Goal: Task Accomplishment & Management: Use online tool/utility

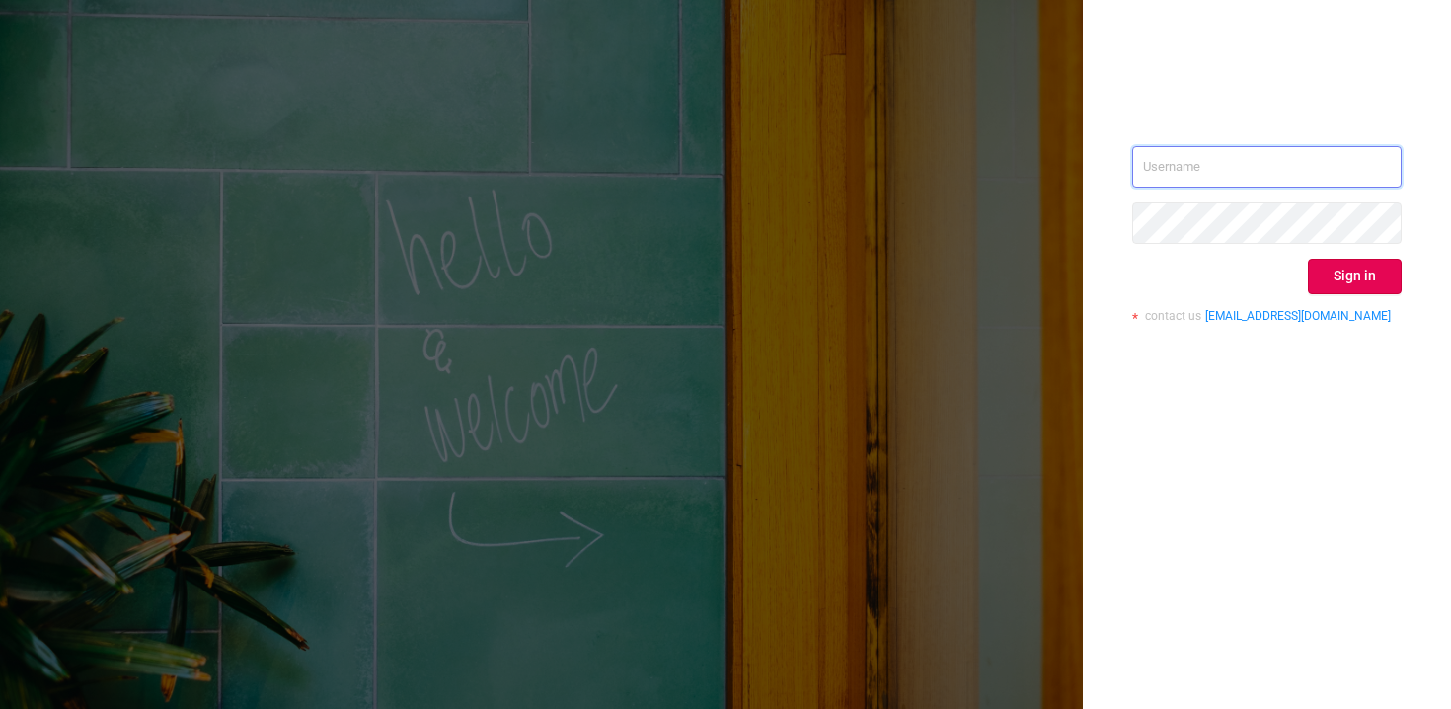
click at [1203, 165] on input "text" at bounding box center [1266, 166] width 269 height 41
type input "[EMAIL_ADDRESS][DOMAIN_NAME]"
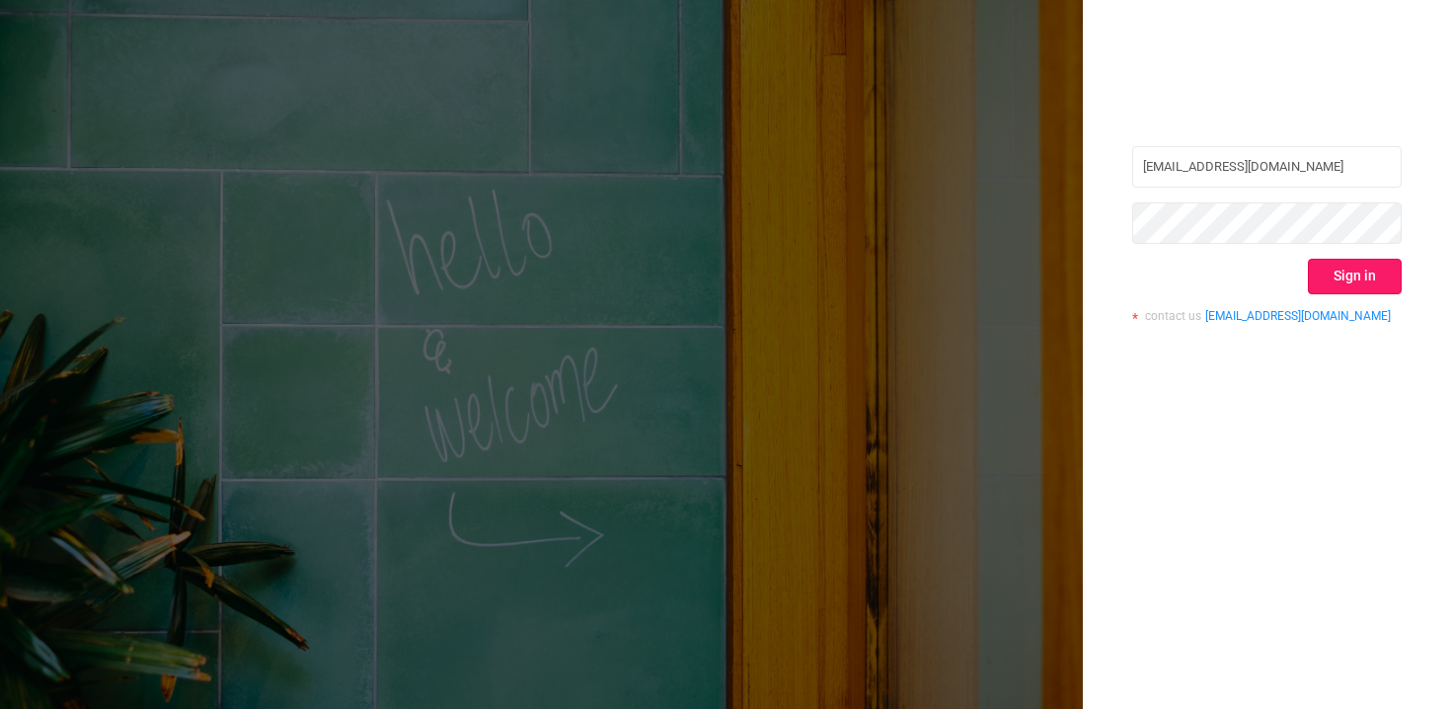
click at [1349, 273] on button "Sign in" at bounding box center [1355, 277] width 94 height 36
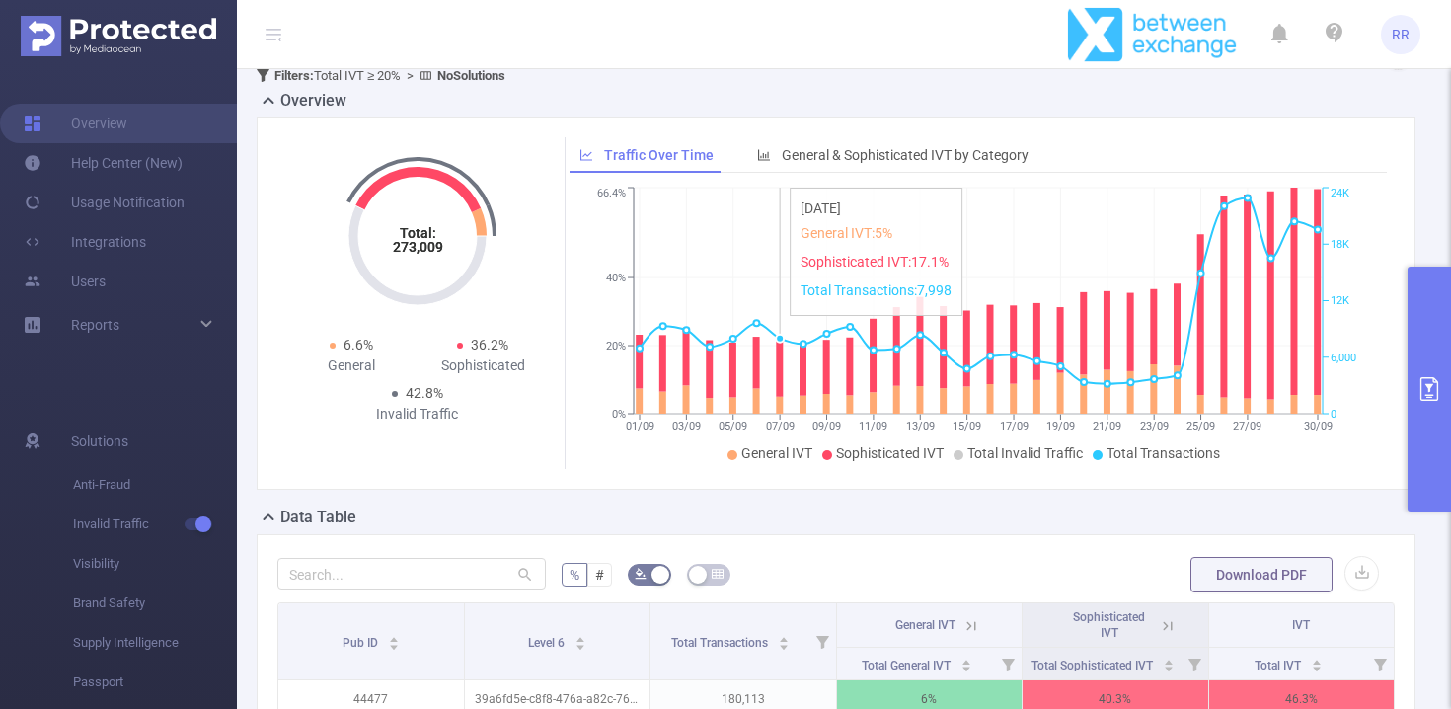
scroll to position [44, 0]
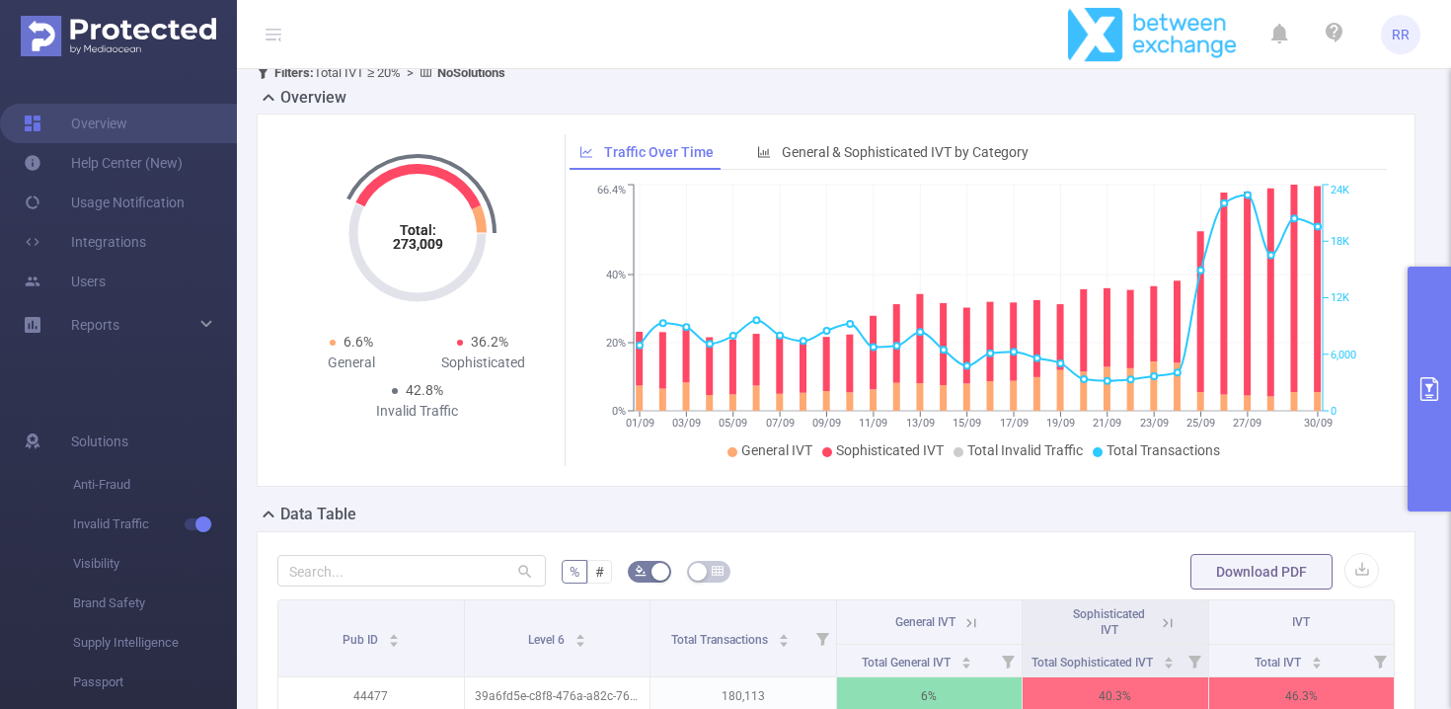
click at [267, 95] on icon at bounding box center [268, 97] width 11 height 7
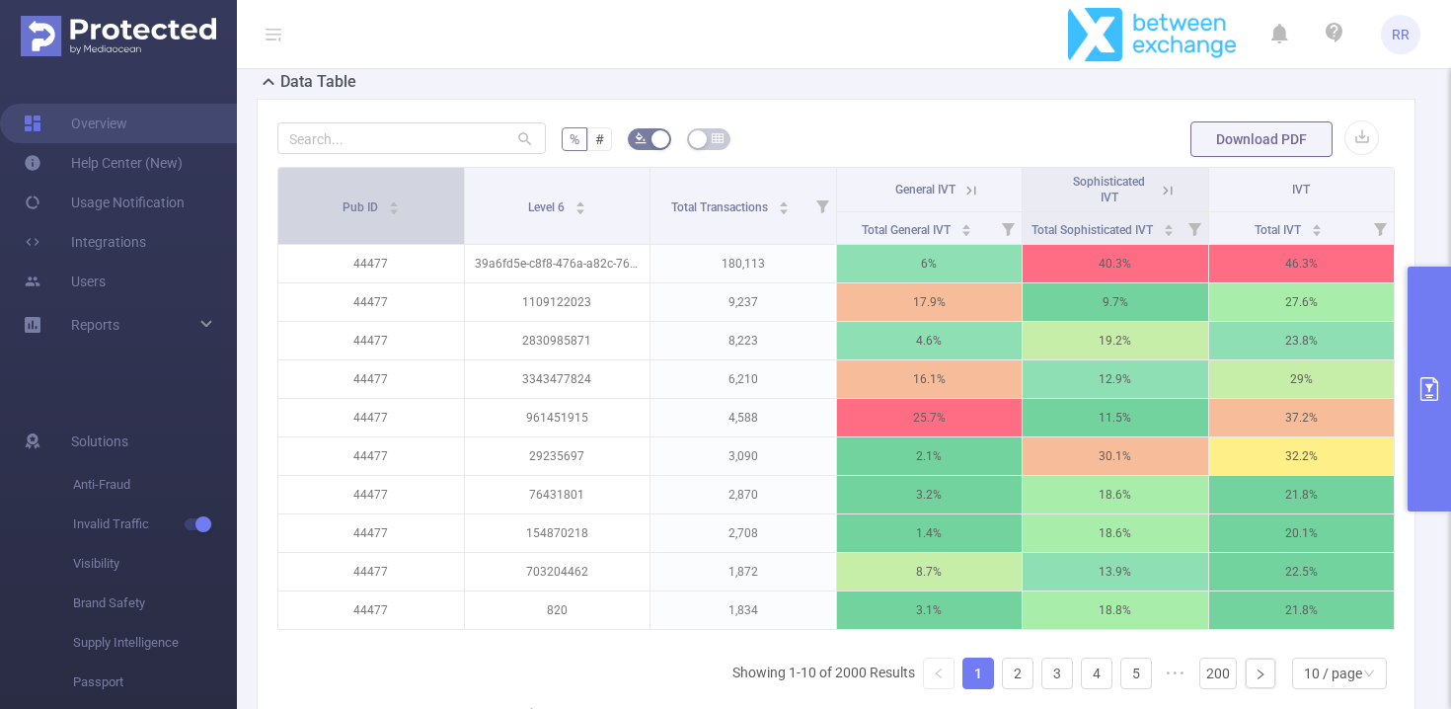
scroll to position [111, 0]
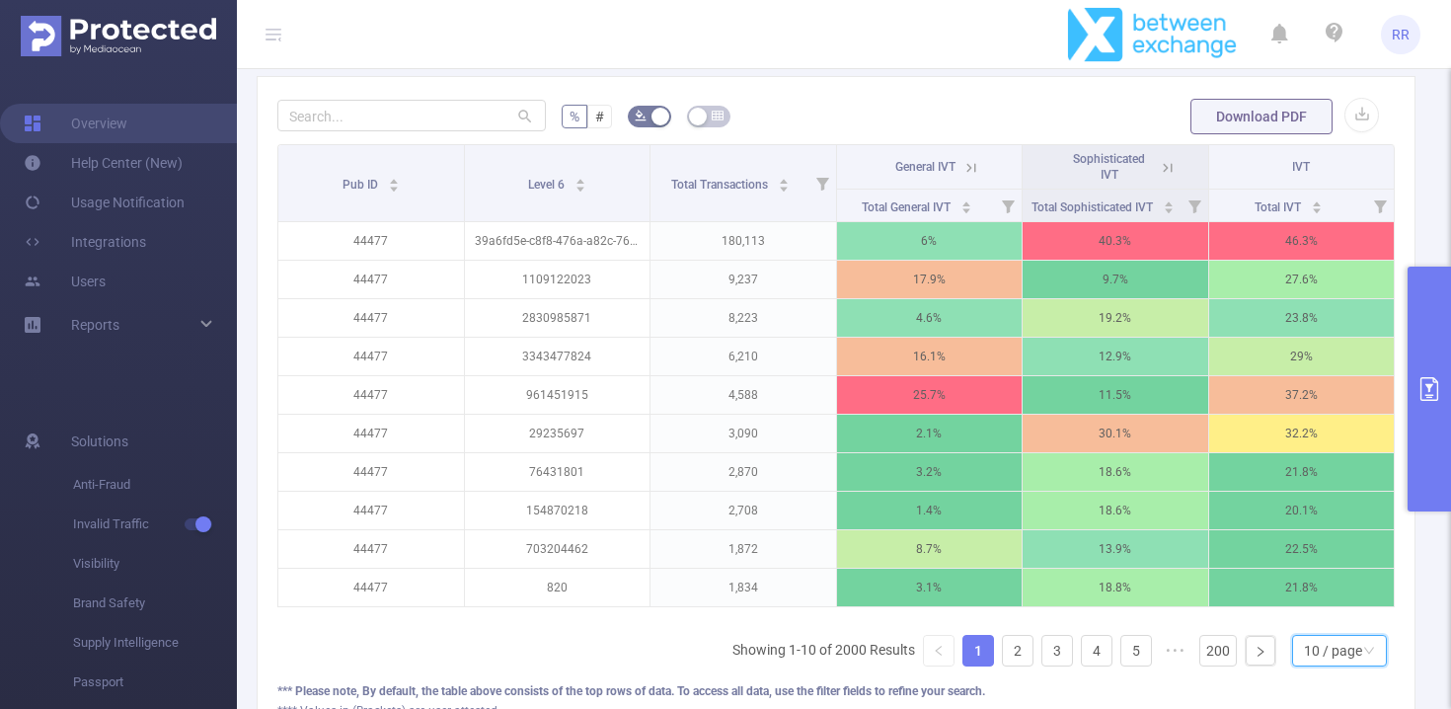
click at [1338, 647] on div "10 / page" at bounding box center [1333, 651] width 58 height 30
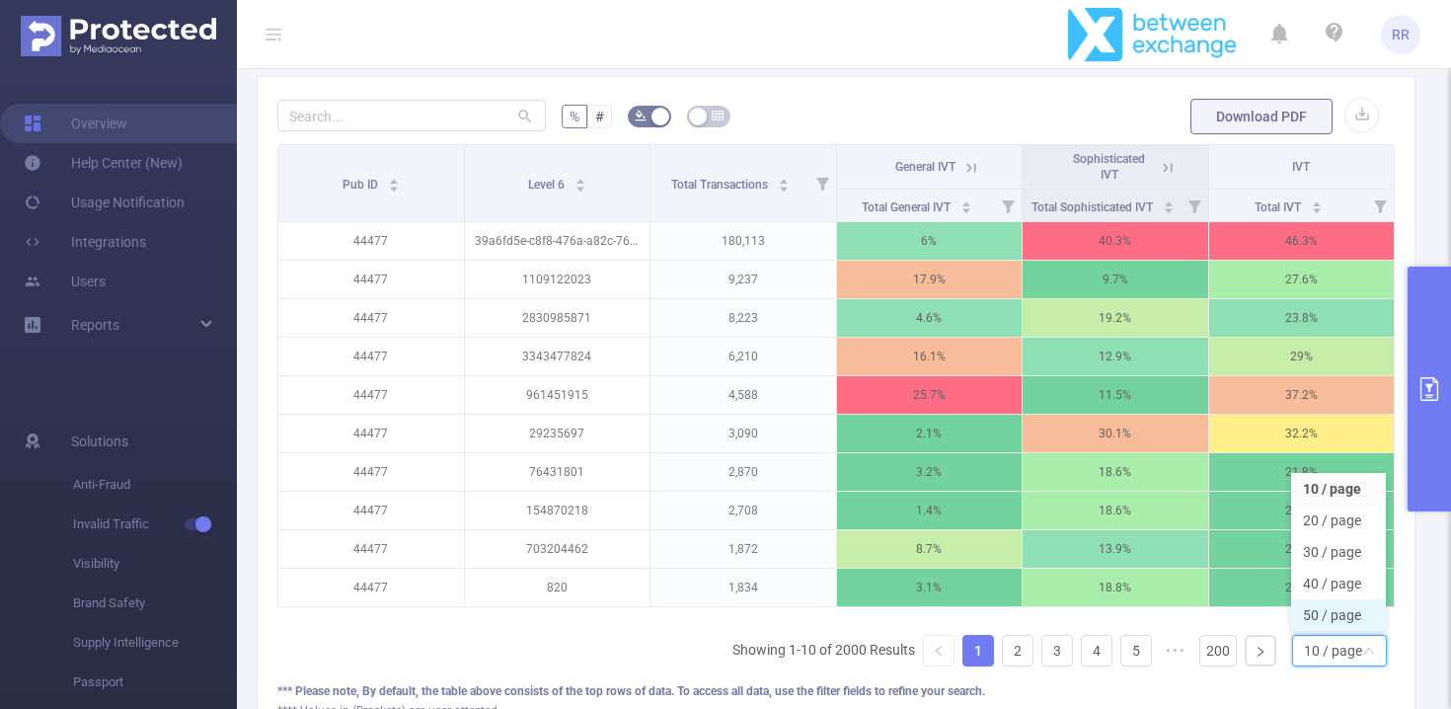
click at [1330, 626] on li "50 / page" at bounding box center [1338, 615] width 95 height 32
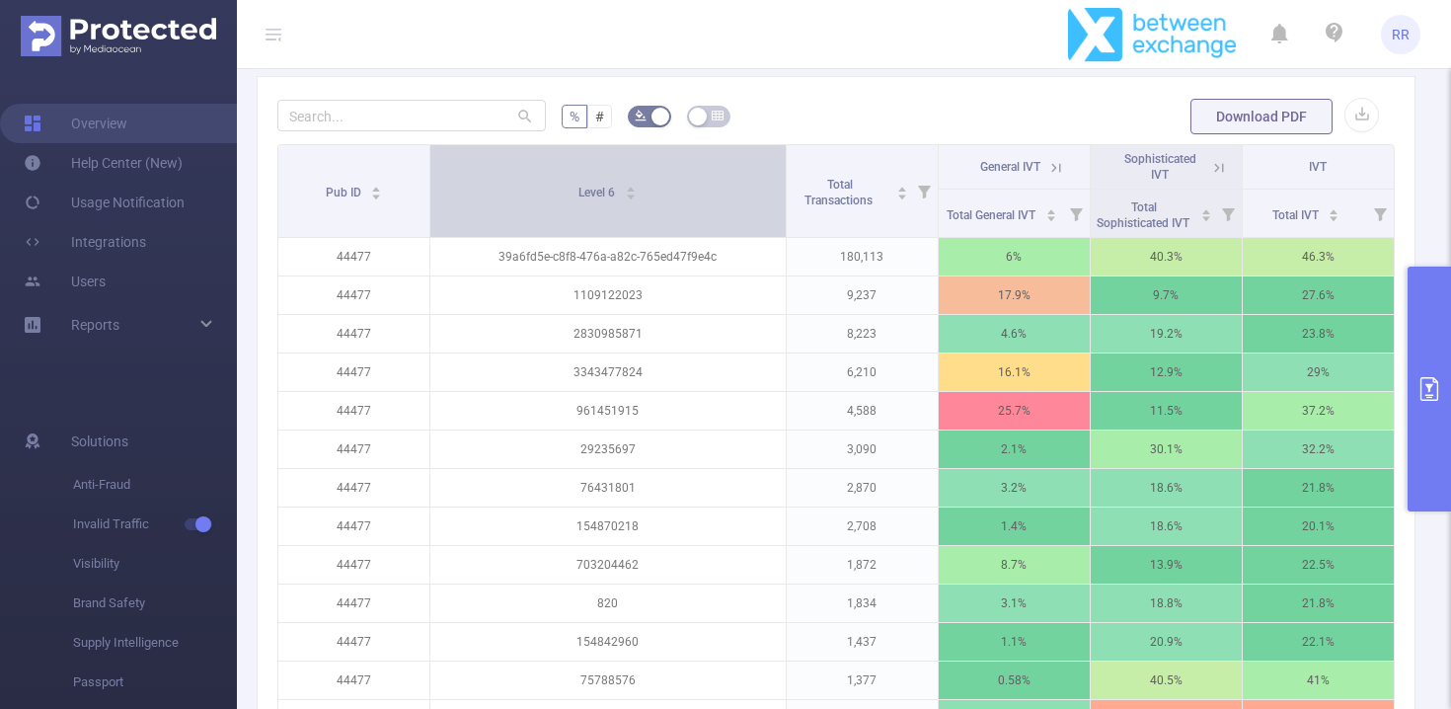
drag, startPoint x: 647, startPoint y: 161, endPoint x: 758, endPoint y: 160, distance: 110.5
click at [759, 160] on th "Level 6" at bounding box center [608, 191] width 356 height 93
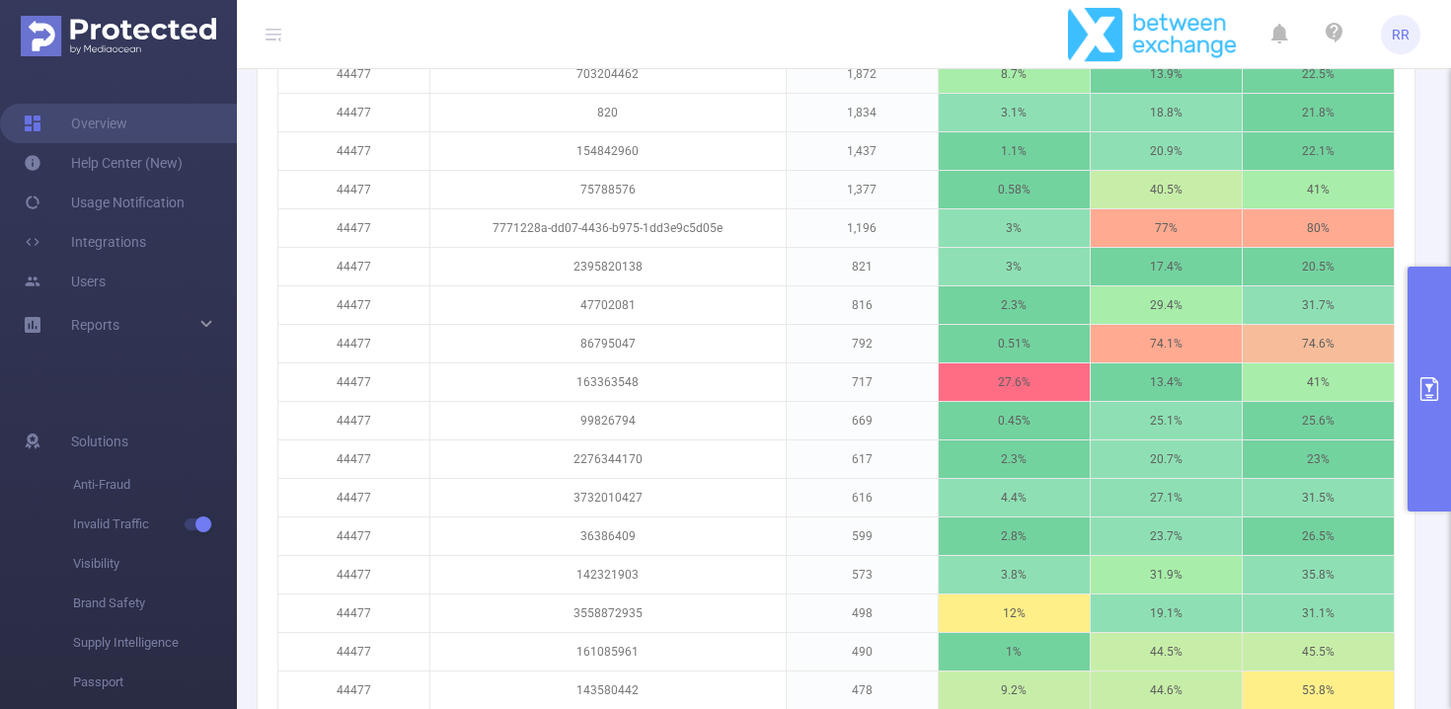
scroll to position [0, 0]
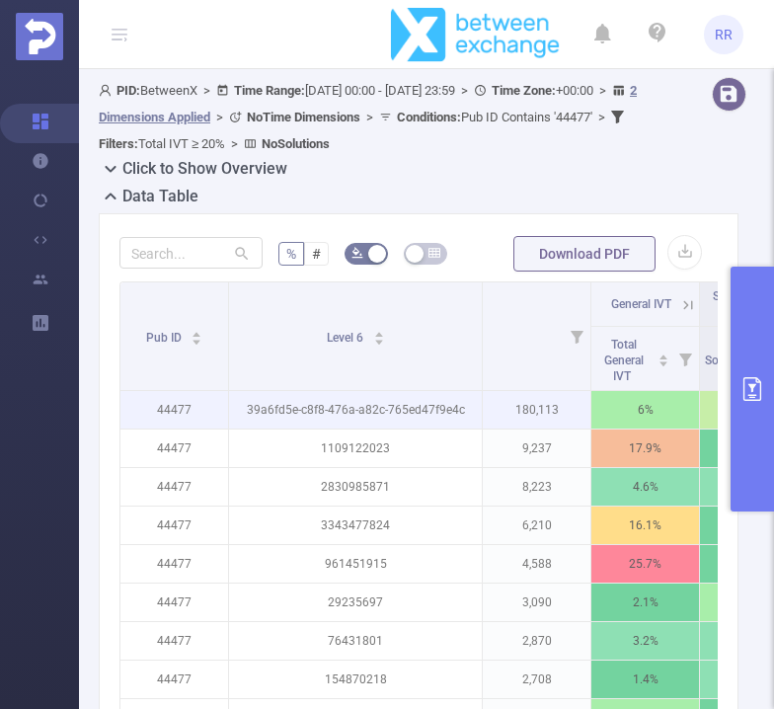
click at [507, 409] on p "180,113" at bounding box center [537, 410] width 108 height 38
click at [524, 407] on p "180,113" at bounding box center [537, 410] width 108 height 38
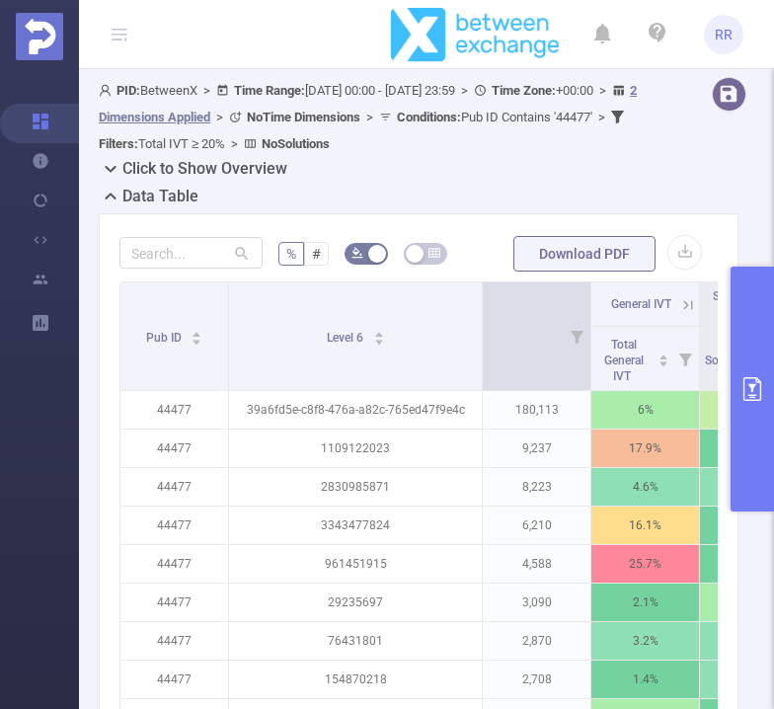
click at [504, 283] on th "Total Transactions" at bounding box center [537, 336] width 109 height 109
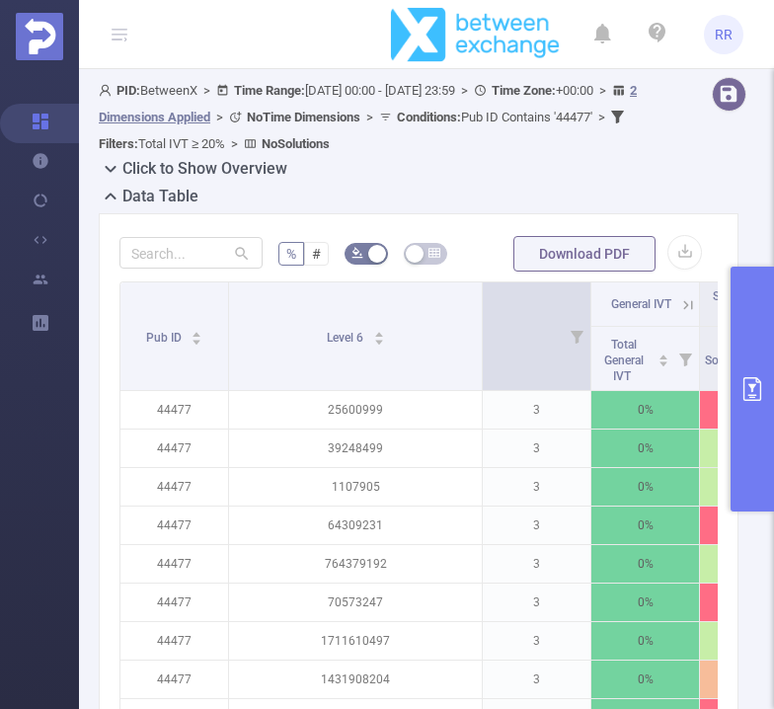
click at [561, 297] on th "Total Transactions" at bounding box center [537, 336] width 109 height 109
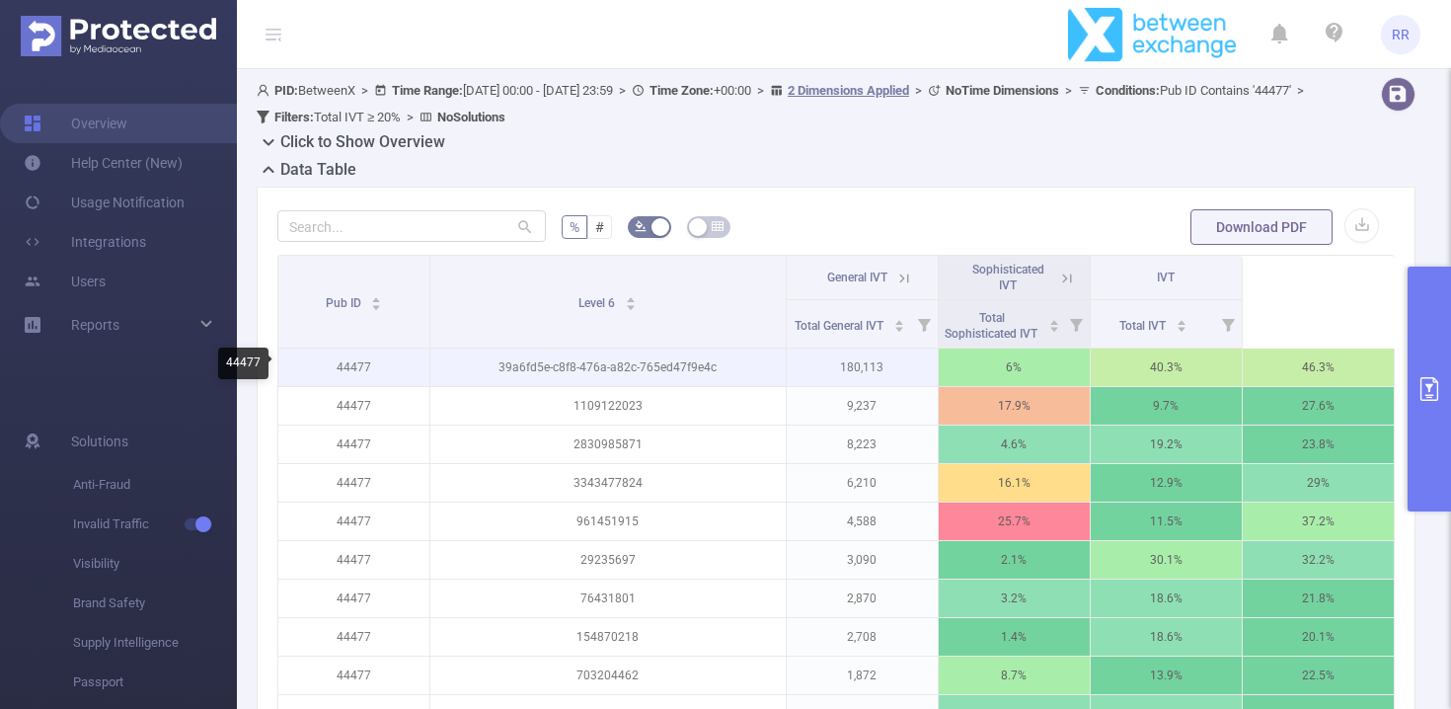
click at [350, 369] on p "44477" at bounding box center [353, 367] width 151 height 38
click at [350, 368] on p "44477" at bounding box center [353, 367] width 151 height 38
copy p "44477"
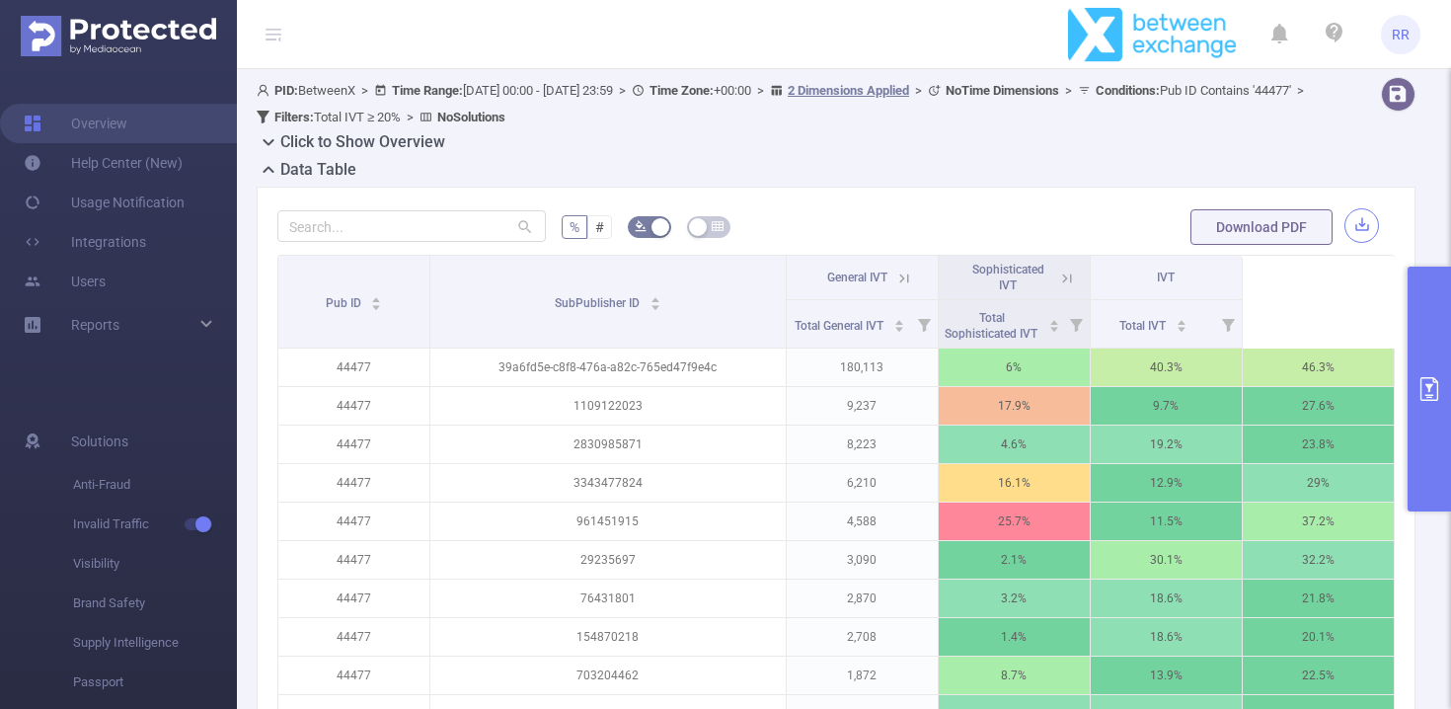
click at [1377, 225] on button "button" at bounding box center [1361, 225] width 35 height 35
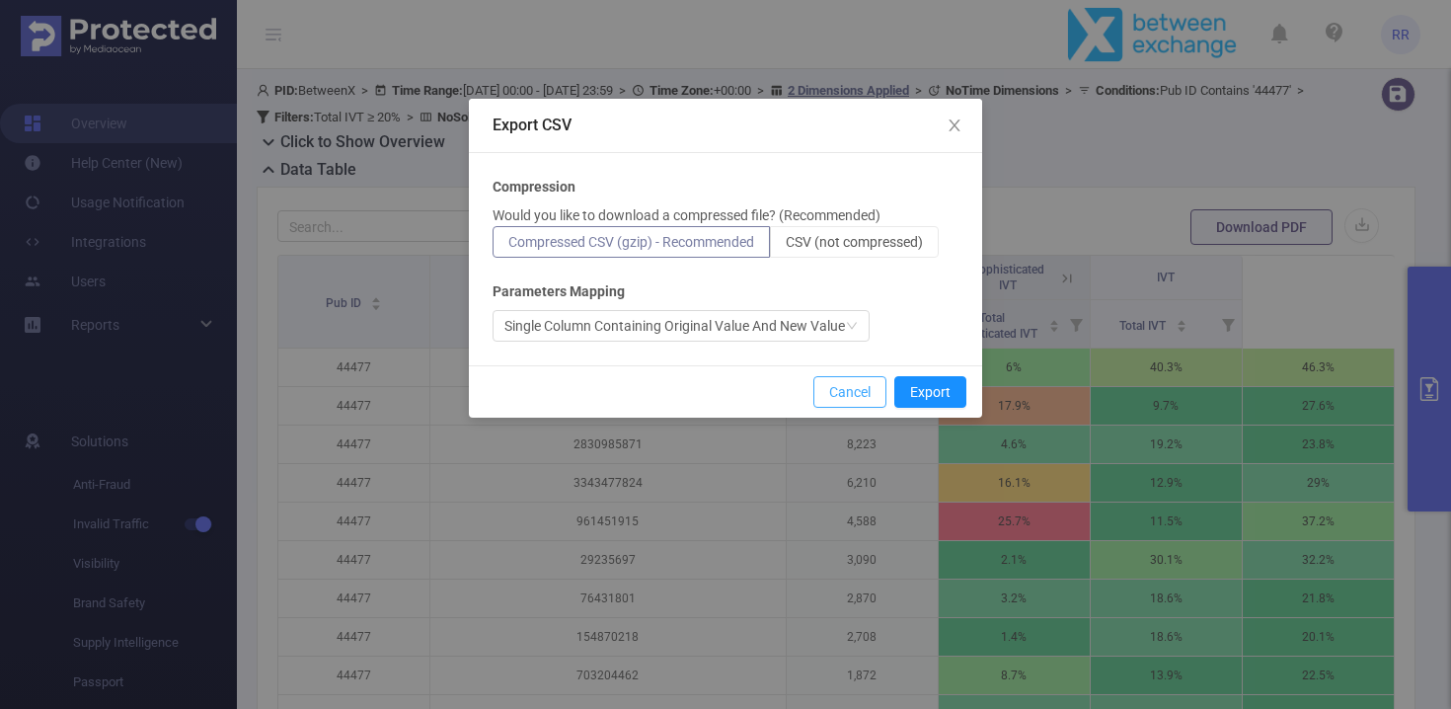
click at [853, 389] on button "Cancel" at bounding box center [849, 392] width 73 height 32
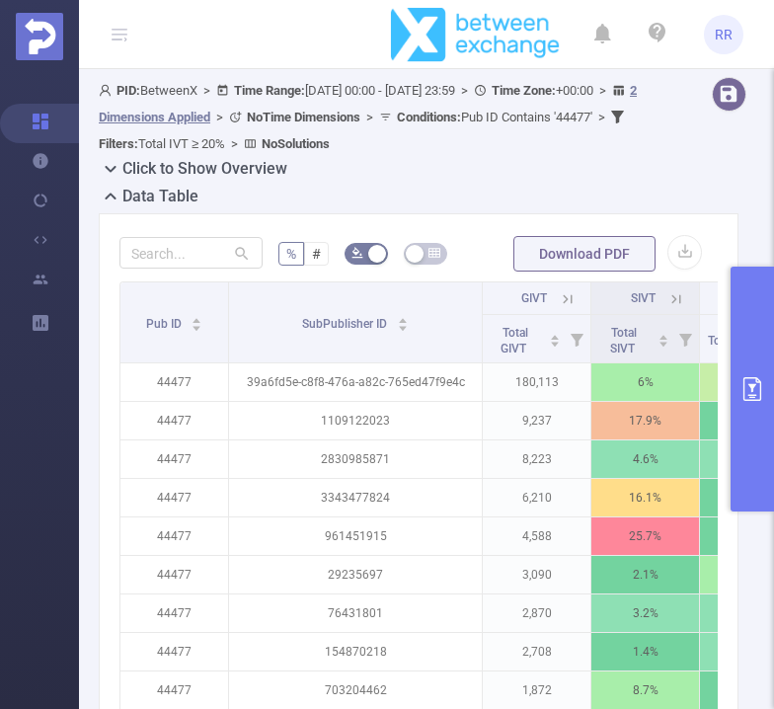
click at [668, 177] on div "Click to Show Overview" at bounding box center [426, 171] width 655 height 28
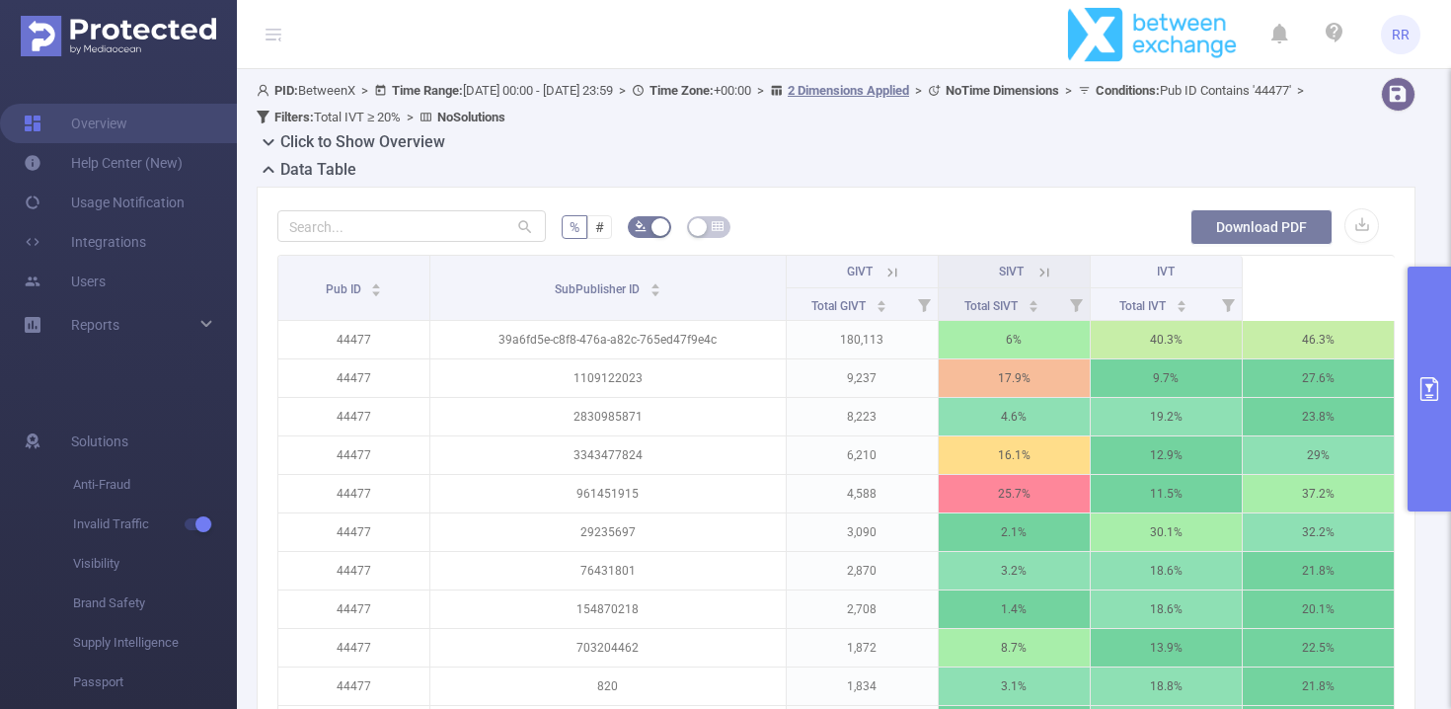
click at [1241, 215] on button "Download PDF" at bounding box center [1261, 227] width 142 height 36
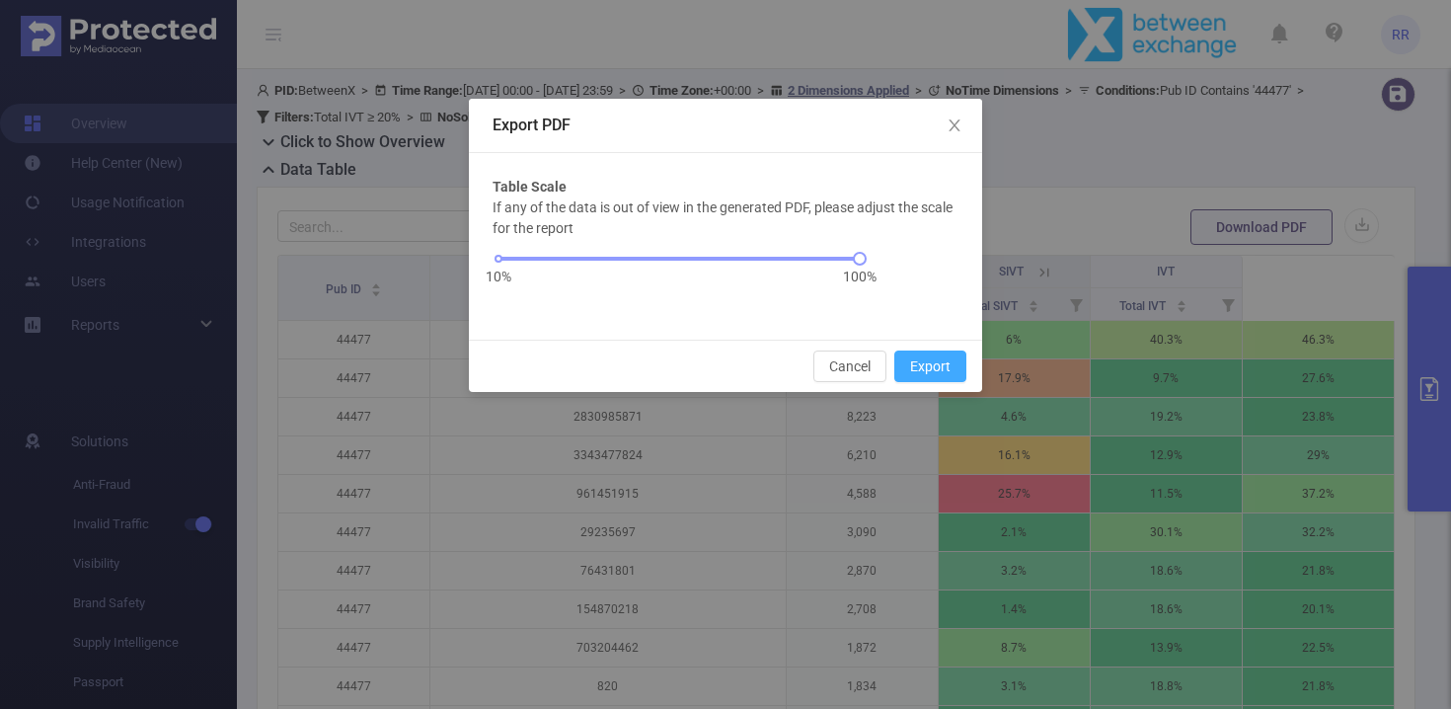
click at [960, 363] on button "Export" at bounding box center [930, 366] width 72 height 32
